Goal: Task Accomplishment & Management: Use online tool/utility

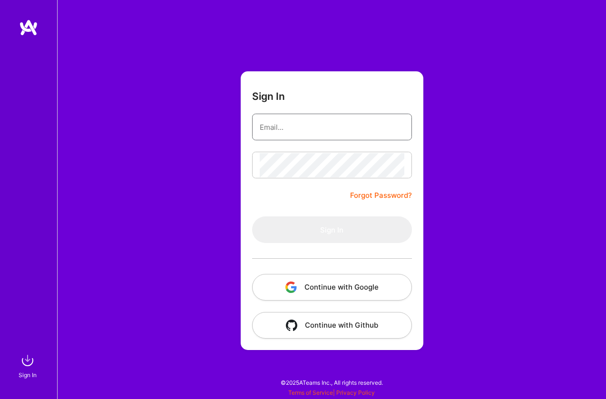
click at [277, 128] on input "email" at bounding box center [332, 127] width 145 height 24
click at [0, 395] on com-1password-button at bounding box center [0, 395] width 0 height 0
type input "[PERSON_NAME][EMAIL_ADDRESS][PERSON_NAME][DOMAIN_NAME]"
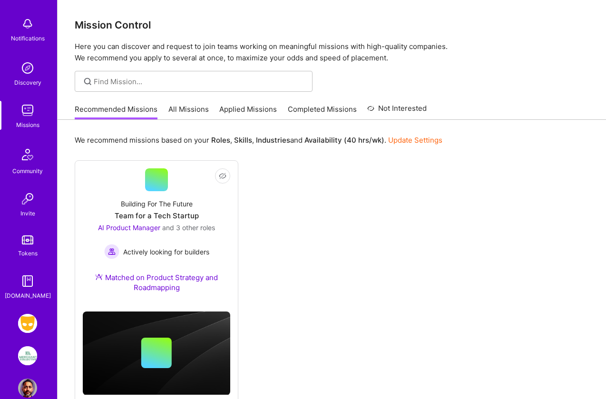
scroll to position [59, 0]
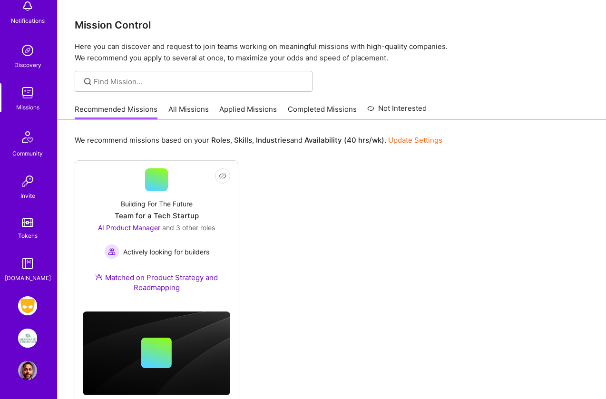
click at [26, 306] on img at bounding box center [27, 306] width 19 height 19
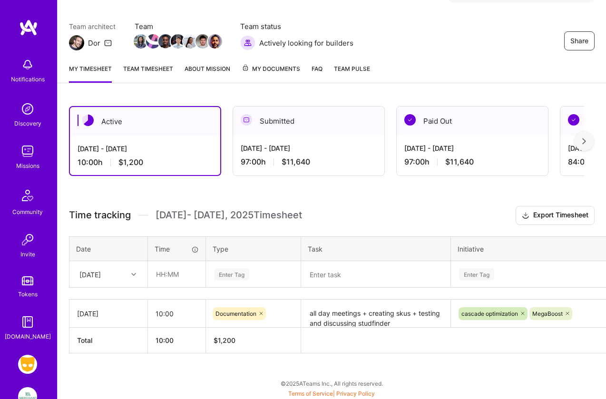
scroll to position [69, 0]
click at [166, 269] on input "text" at bounding box center [177, 273] width 57 height 25
type input "10:00"
click at [235, 273] on div "Enter Tag" at bounding box center [231, 274] width 35 height 15
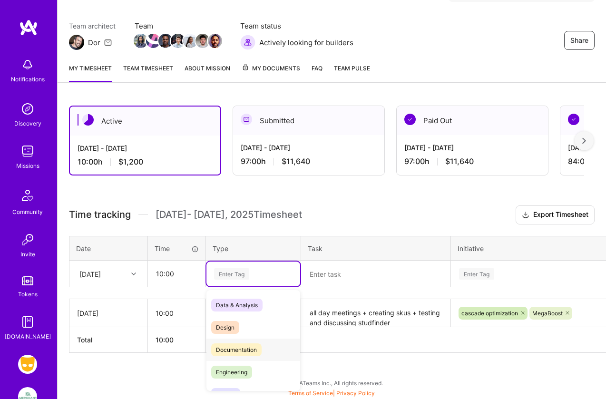
click at [238, 351] on span "Documentation" at bounding box center [236, 350] width 50 height 13
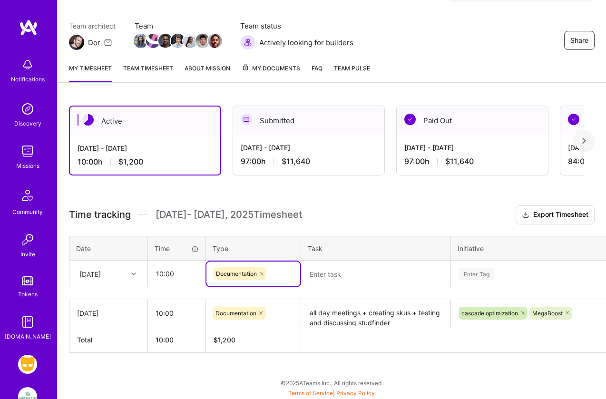
click at [327, 276] on textarea at bounding box center [376, 274] width 148 height 25
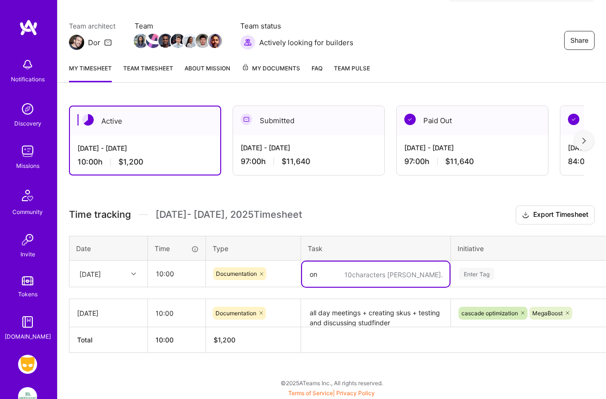
type textarea "o"
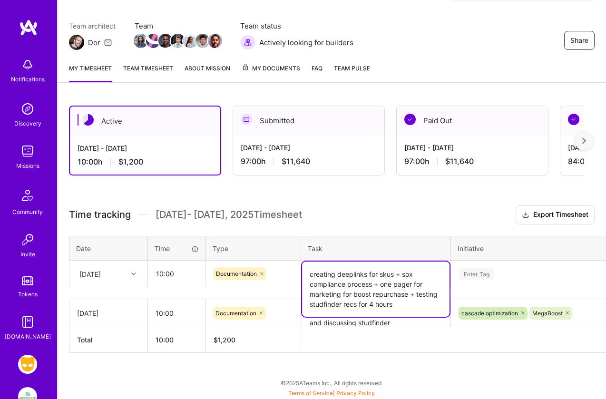
type textarea "creating deeplinks for skus + sox compliance process + one pager for marketing …"
click at [483, 274] on div "Enter Tag" at bounding box center [539, 273] width 174 height 25
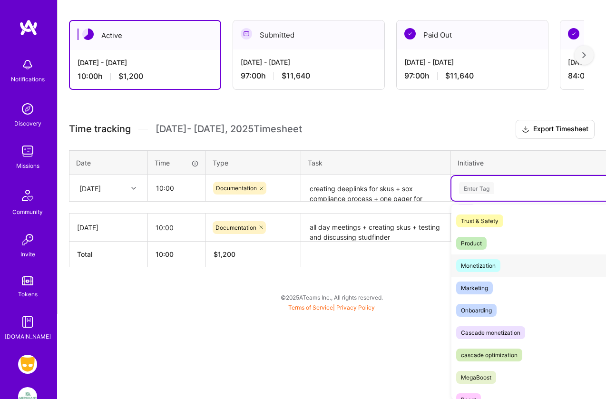
scroll to position [47, 0]
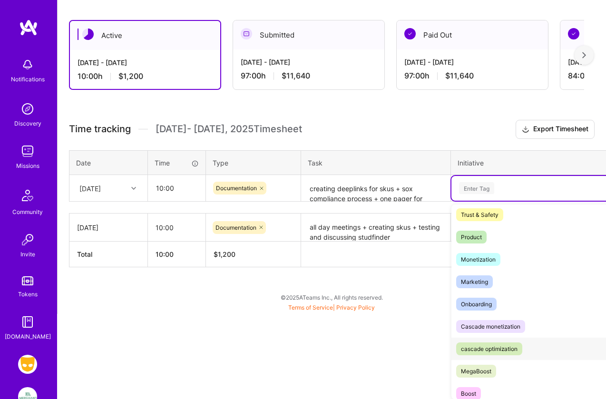
click at [494, 345] on div "cascade optimization" at bounding box center [489, 349] width 57 height 10
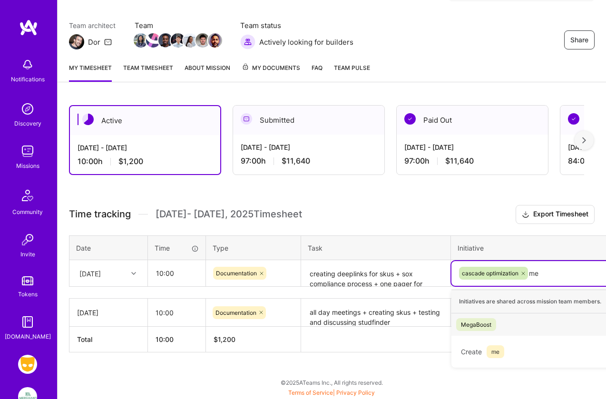
scroll to position [69, 0]
type input "m"
type input "boost"
click at [472, 348] on div "Boost" at bounding box center [468, 348] width 15 height 10
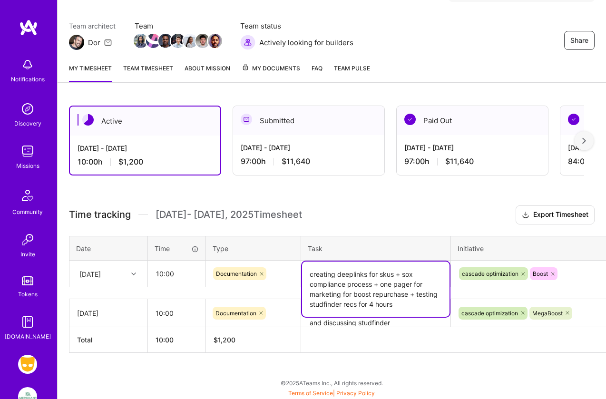
click at [427, 282] on textarea "creating deeplinks for skus + sox compliance process + one pager for marketing …" at bounding box center [376, 289] width 148 height 55
click at [402, 306] on textarea "creating deeplinks for skus + sox compliance process + one pager for marketing …" at bounding box center [376, 289] width 148 height 55
type textarea "creating deeplinks for skus + sox compliance process + one pager for marketing …"
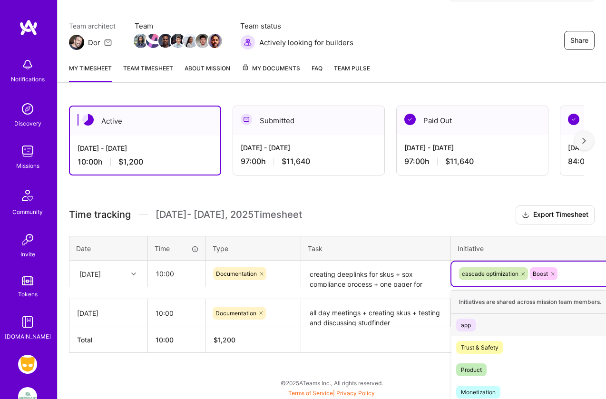
scroll to position [155, 0]
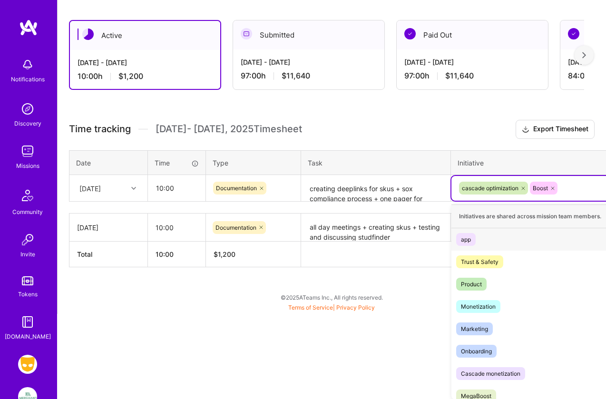
click at [572, 201] on div "option Boost, selected. option app focused, 1 of 10. 8 results available. Use U…" at bounding box center [539, 188] width 174 height 25
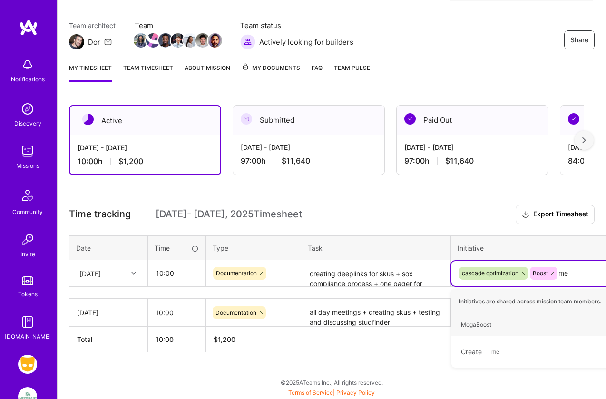
scroll to position [69, 0]
type input "mega"
click at [481, 327] on div "MegaBoost" at bounding box center [476, 325] width 30 height 10
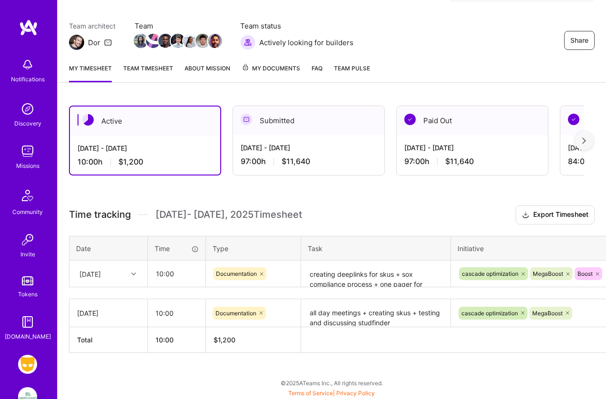
click at [479, 196] on div "Active [DATE] - [DATE] 10:00 h $1,200 Submitted [DATE] - [DATE] 97:00 h $11,640…" at bounding box center [332, 247] width 549 height 306
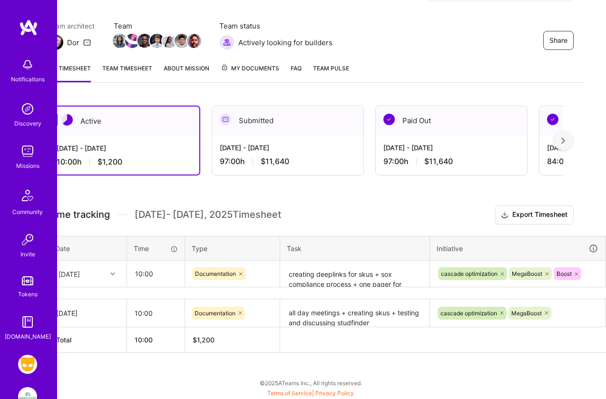
scroll to position [69, 52]
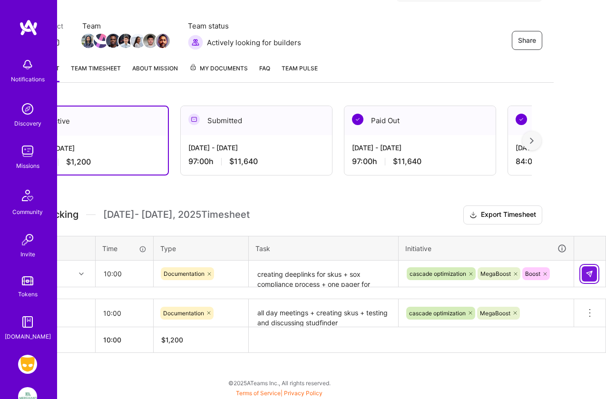
click at [586, 270] on img at bounding box center [590, 274] width 8 height 8
